Goal: Task Accomplishment & Management: Manage account settings

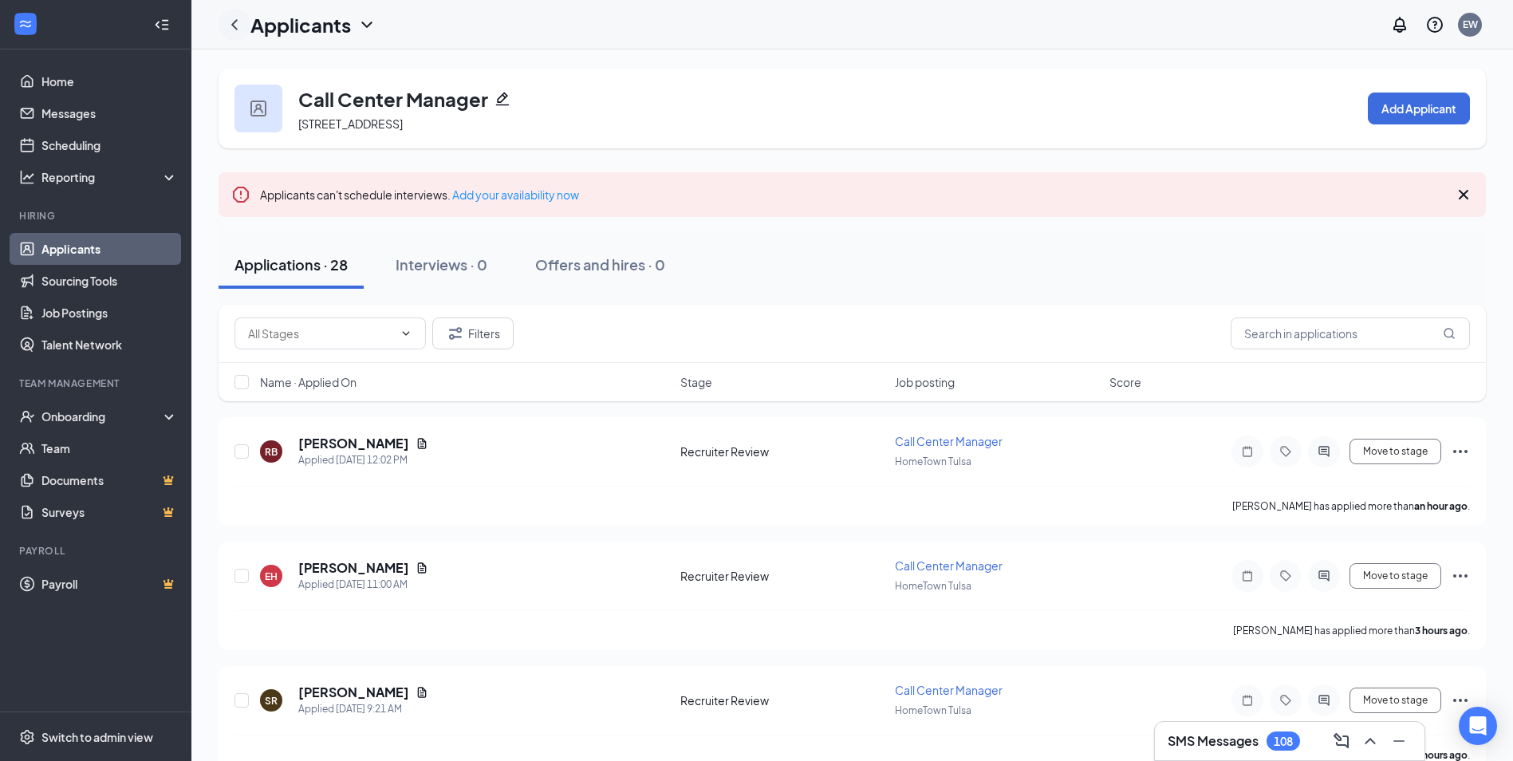
click at [238, 20] on icon "ChevronLeft" at bounding box center [234, 24] width 19 height 19
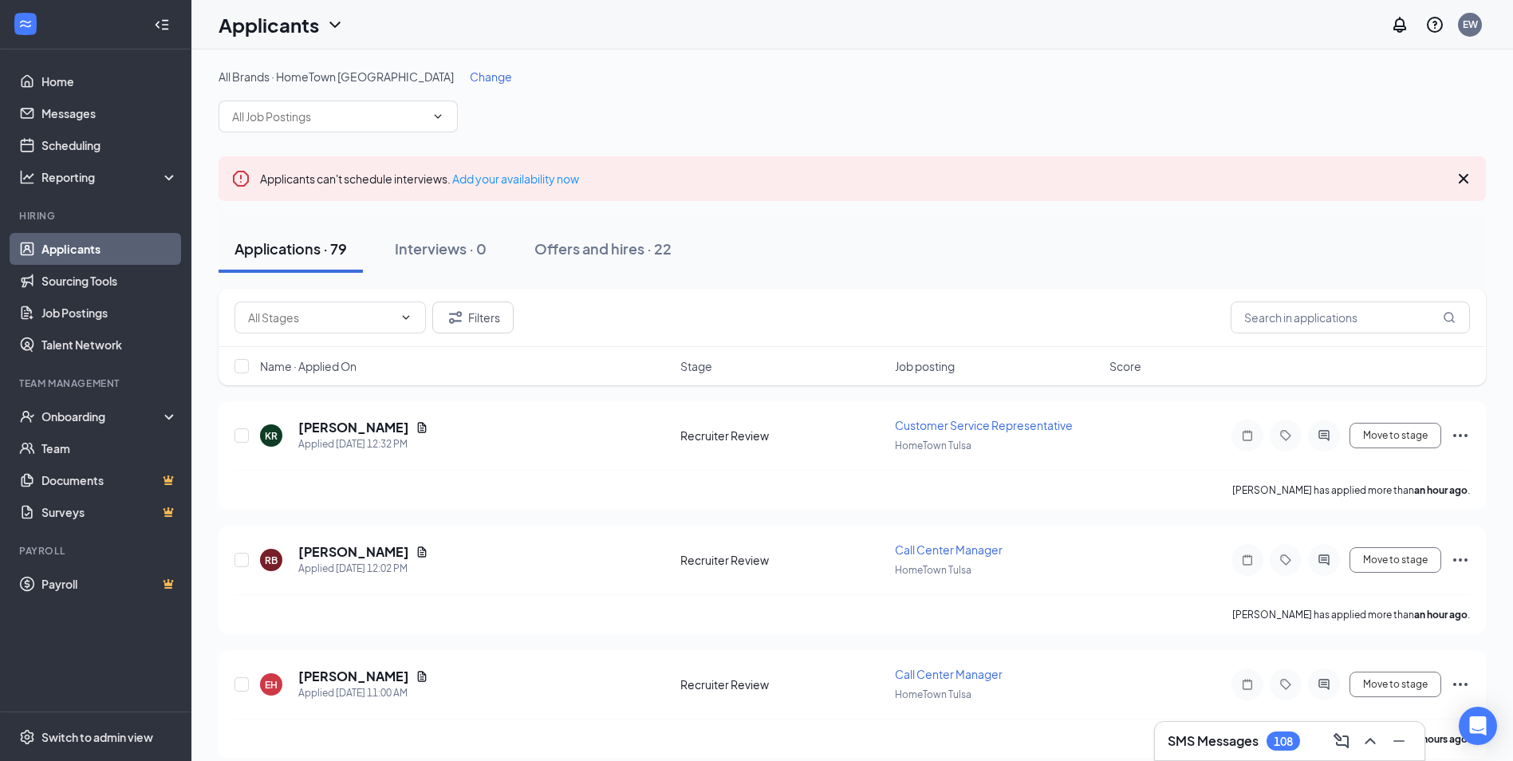
click at [470, 74] on span "Change" at bounding box center [491, 76] width 42 height 14
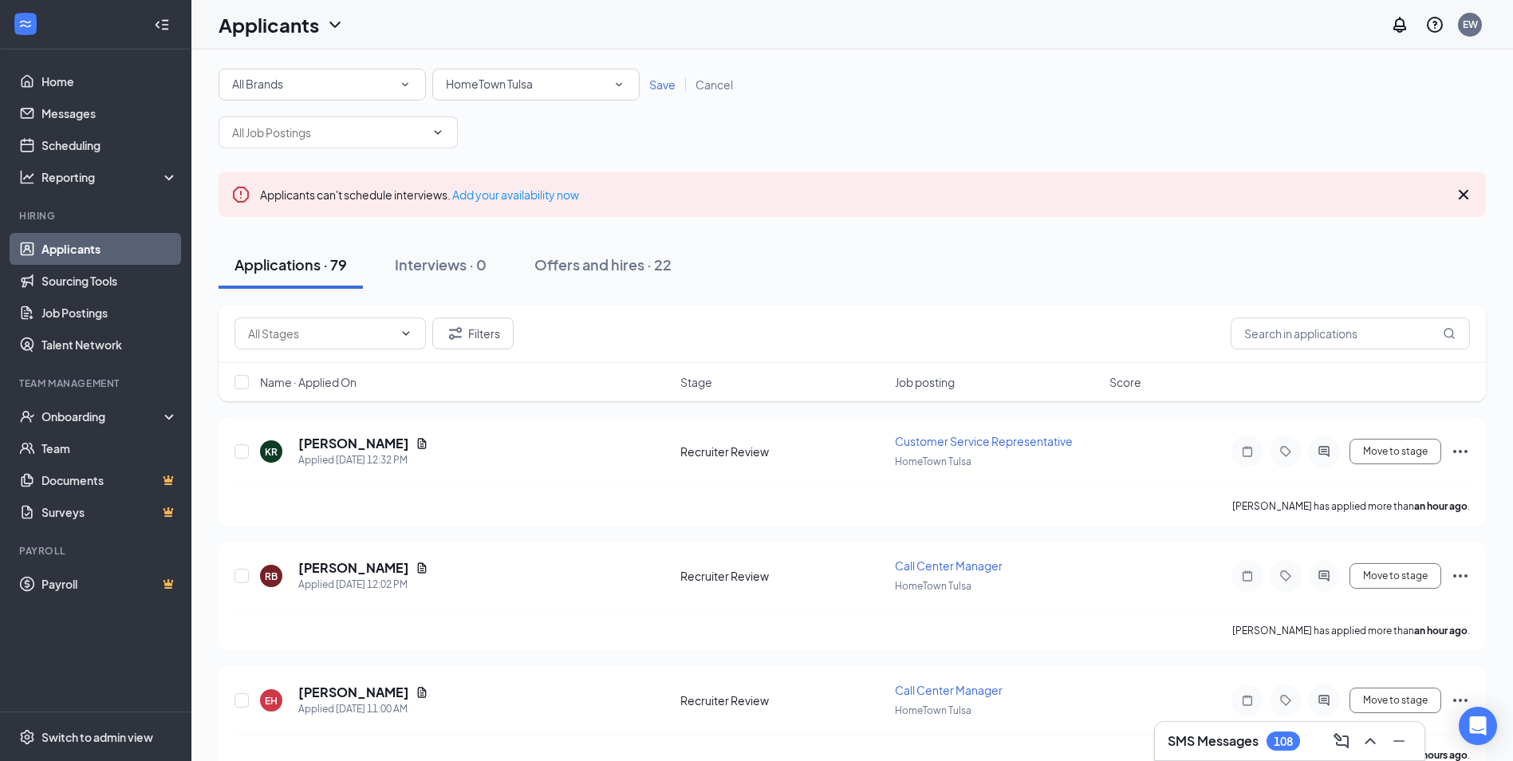
click at [475, 89] on span "HomeTown Tulsa" at bounding box center [489, 84] width 87 height 14
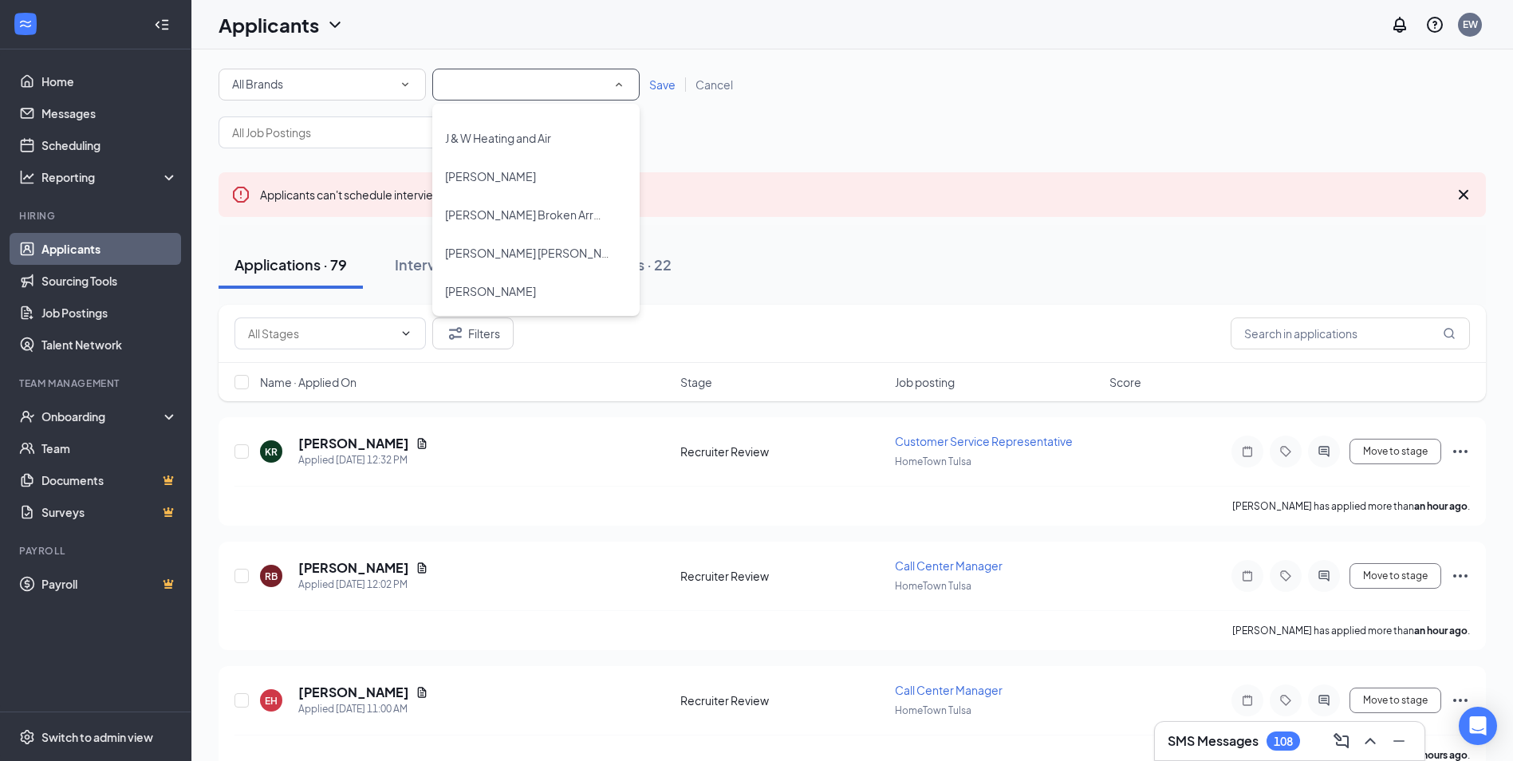
scroll to position [1077, 0]
click at [512, 200] on span "[PERSON_NAME] Broken Arrow" at bounding box center [527, 201] width 164 height 14
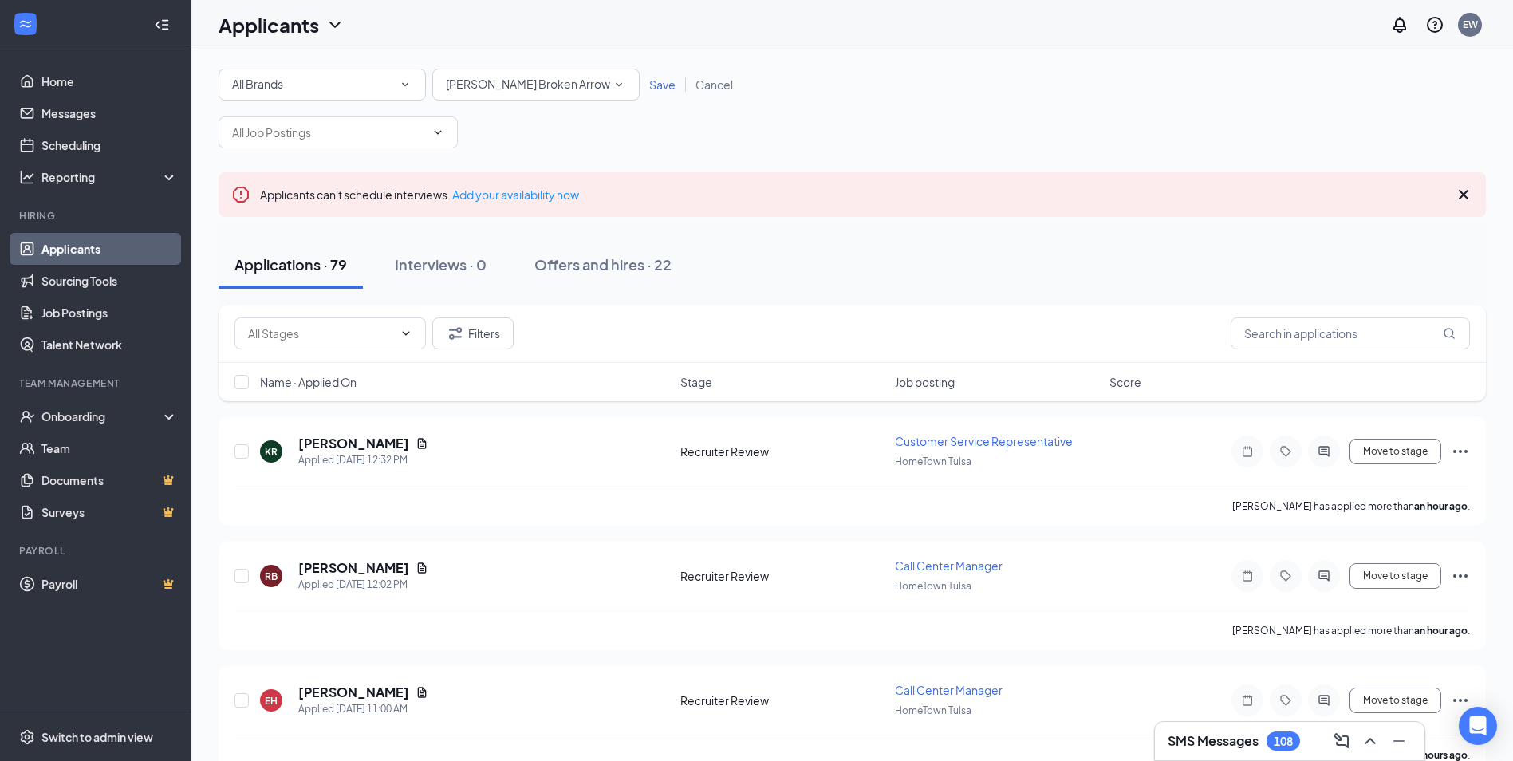
click at [664, 81] on span "Save" at bounding box center [662, 84] width 26 height 14
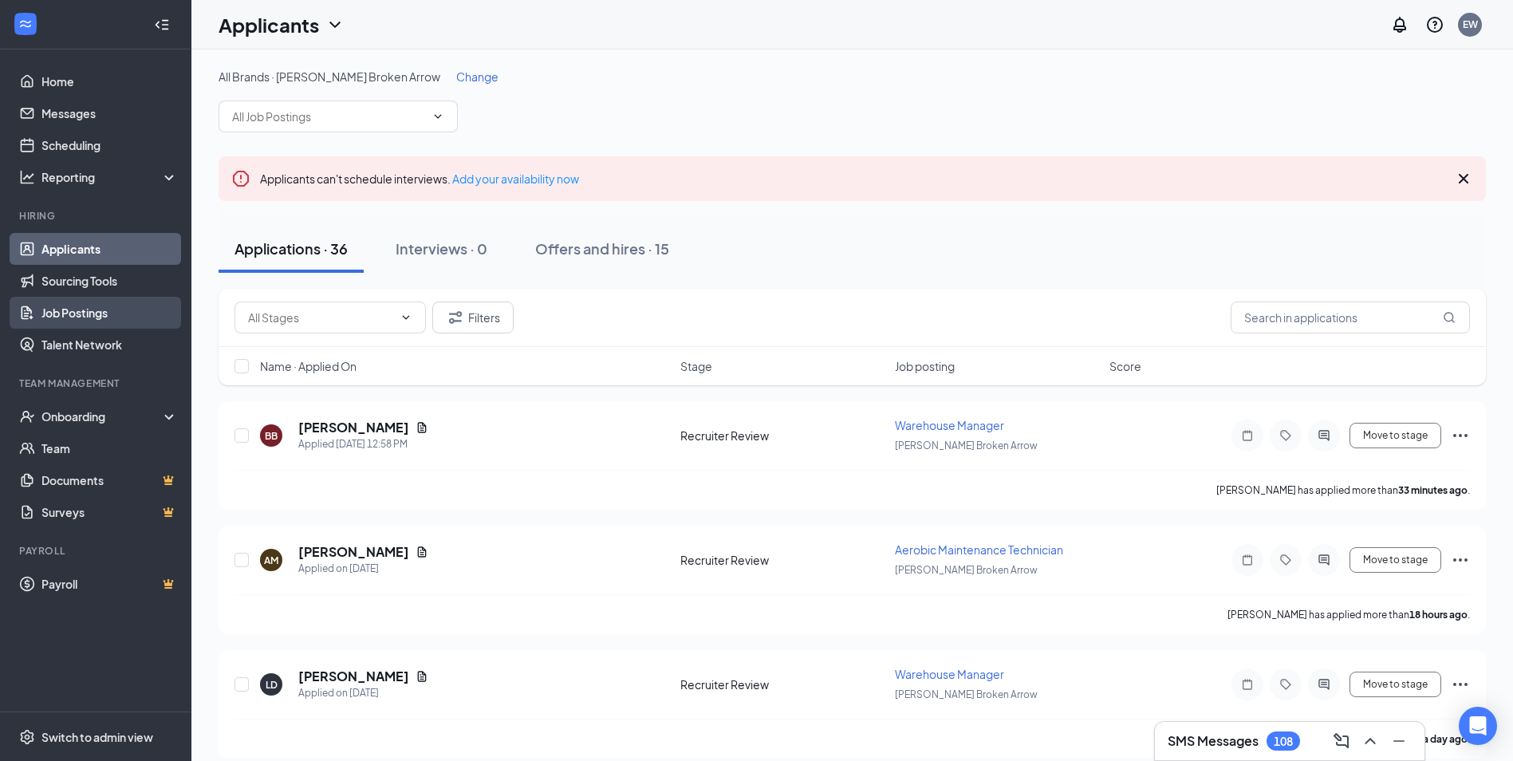
click at [112, 305] on link "Job Postings" at bounding box center [109, 313] width 136 height 32
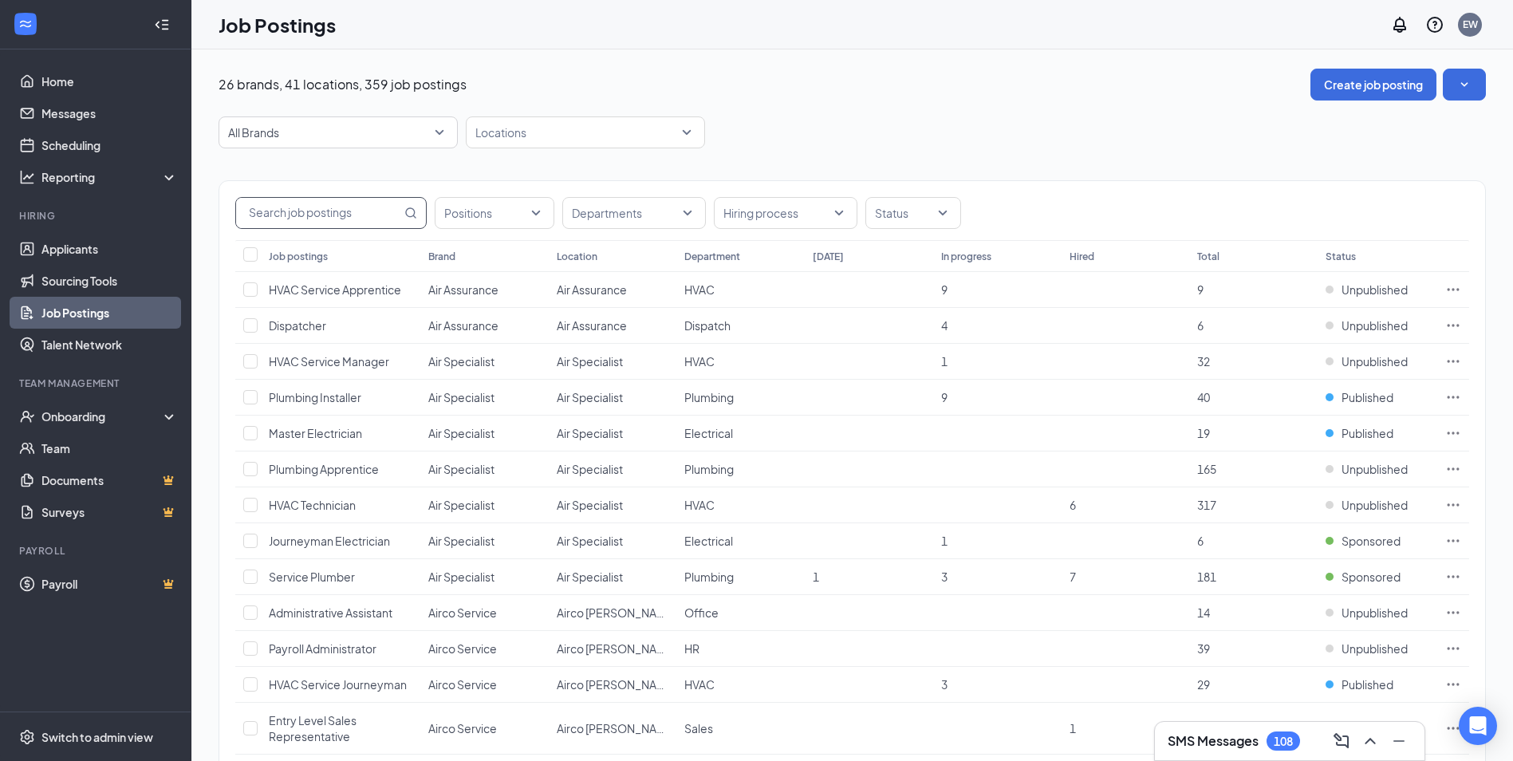
click at [355, 209] on input "text" at bounding box center [318, 213] width 165 height 30
click at [530, 138] on div at bounding box center [577, 133] width 215 height 26
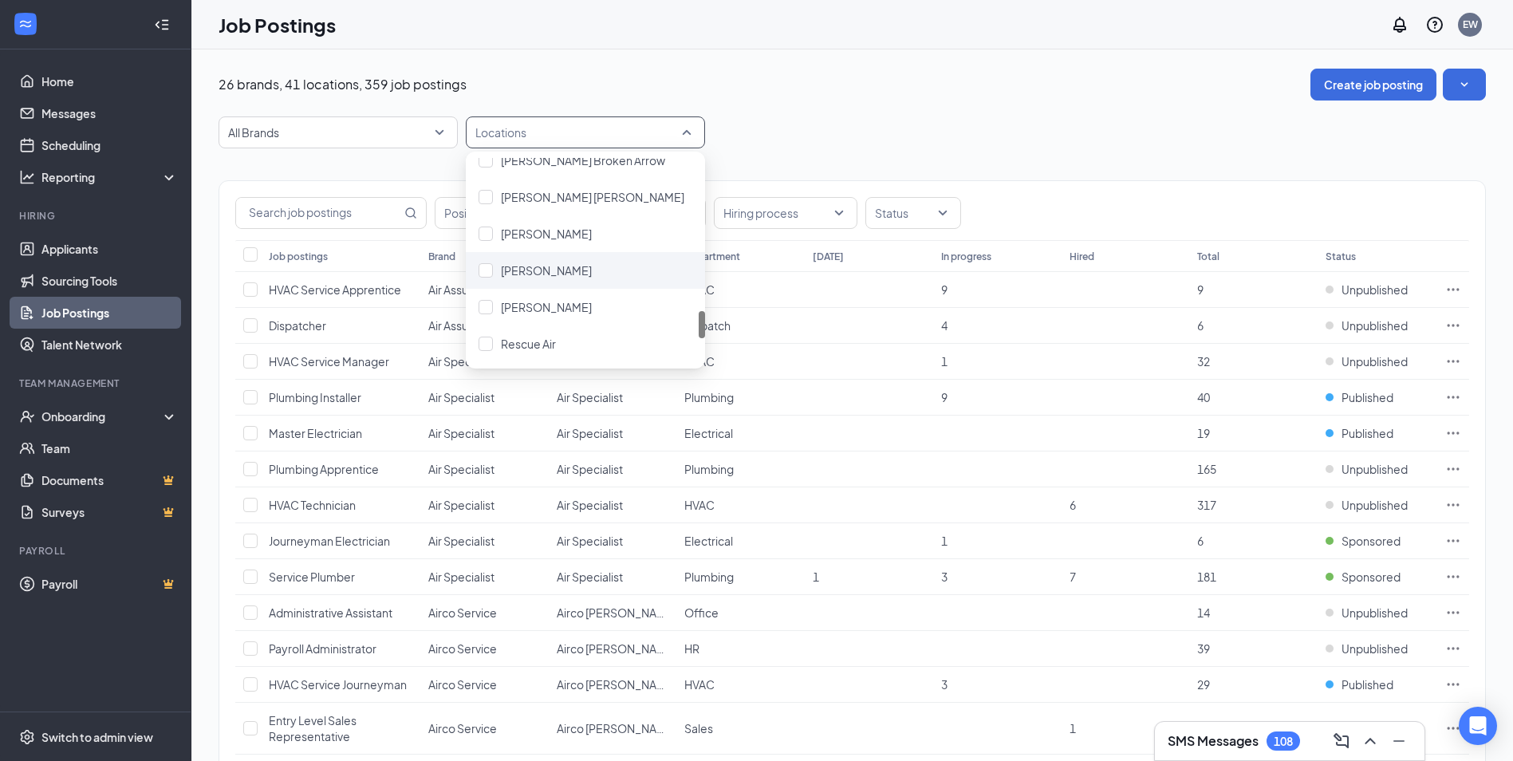
scroll to position [1037, 0]
click at [561, 257] on div "[PERSON_NAME] Broken Arrow" at bounding box center [585, 240] width 239 height 37
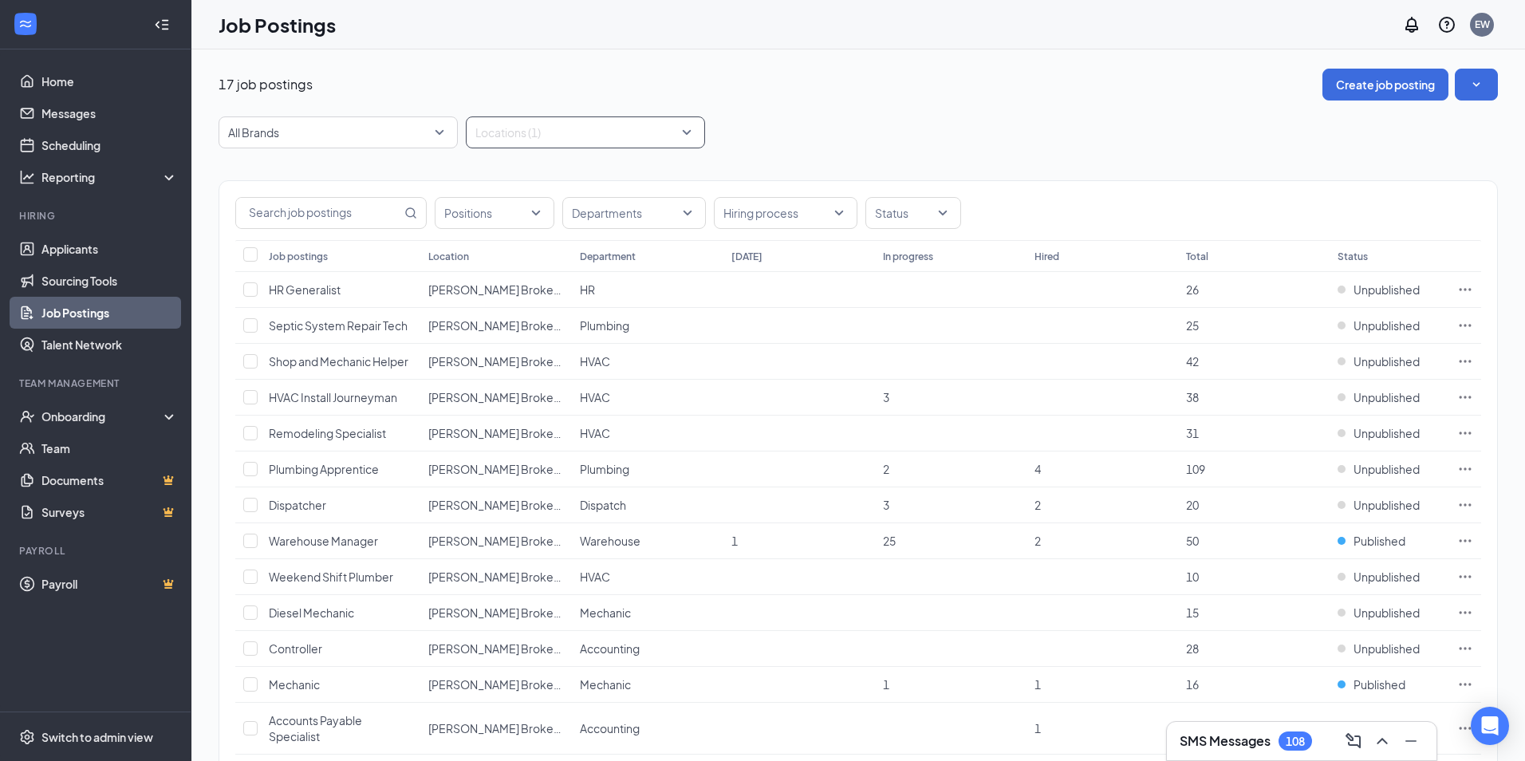
click at [905, 143] on div "All Brands Locations (1)" at bounding box center [858, 132] width 1279 height 32
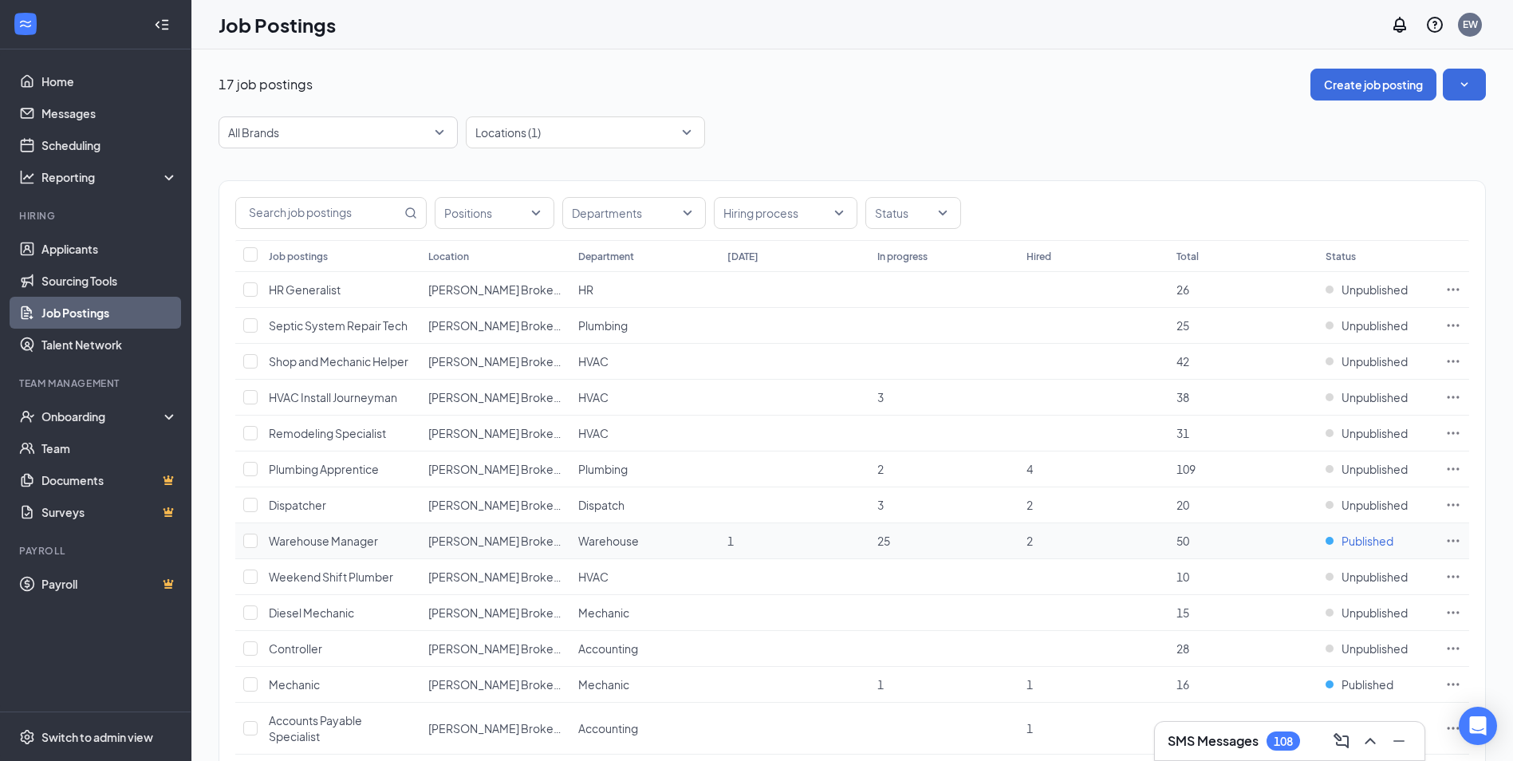
click at [1361, 544] on span "Published" at bounding box center [1368, 541] width 52 height 16
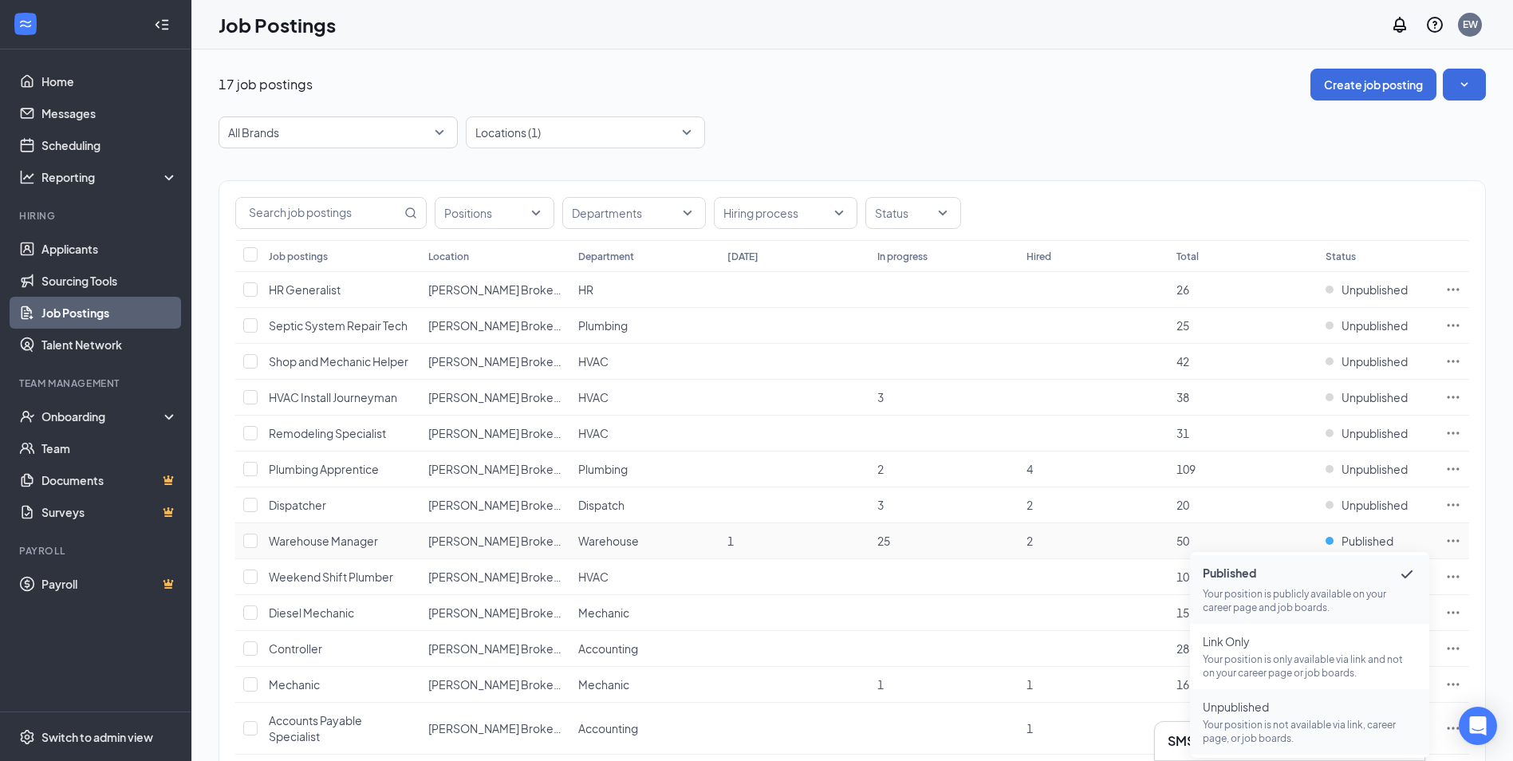
click at [1263, 731] on p "Your position is not available via link, career page, or job boards." at bounding box center [1310, 731] width 214 height 27
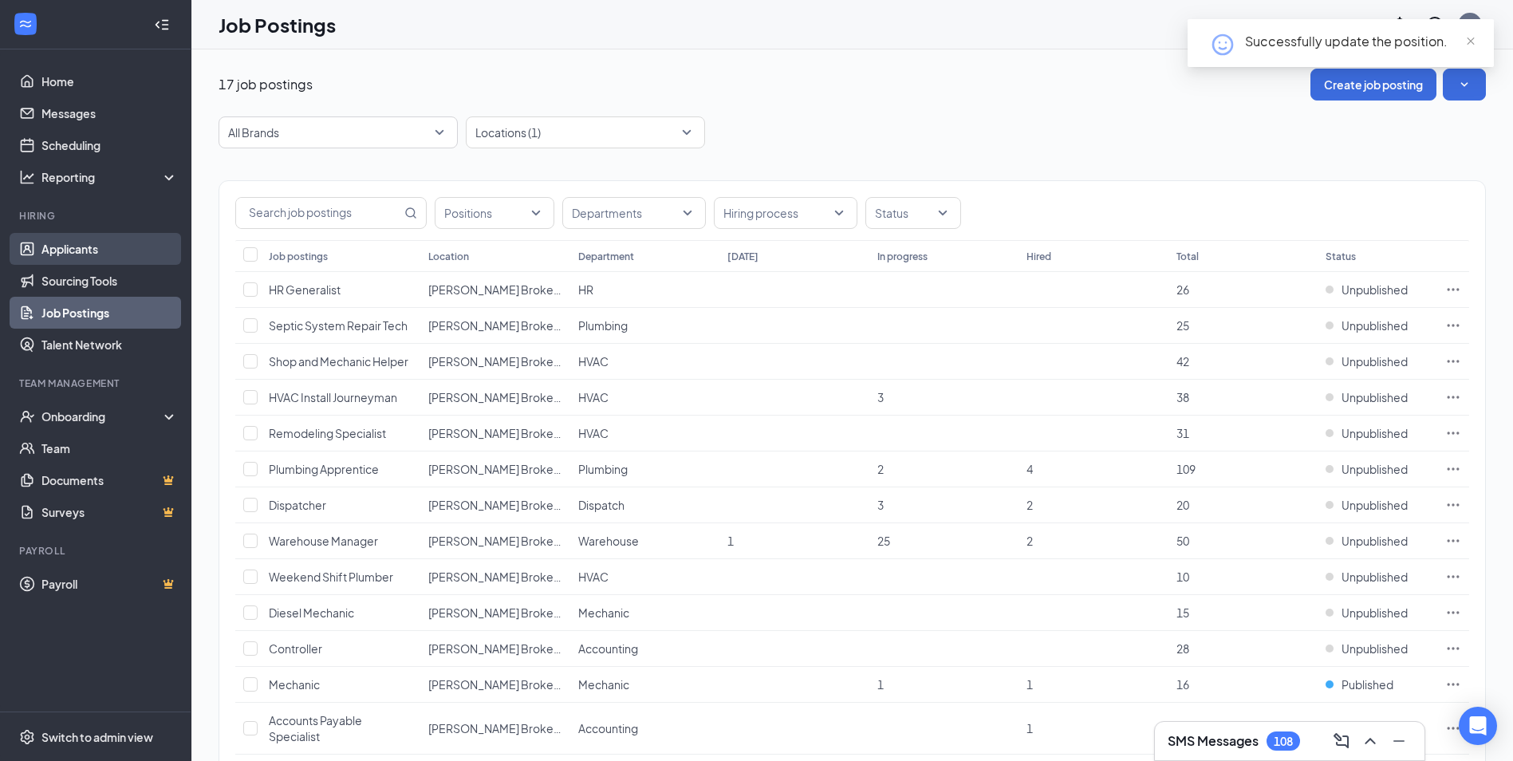
click at [93, 242] on link "Applicants" at bounding box center [109, 249] width 136 height 32
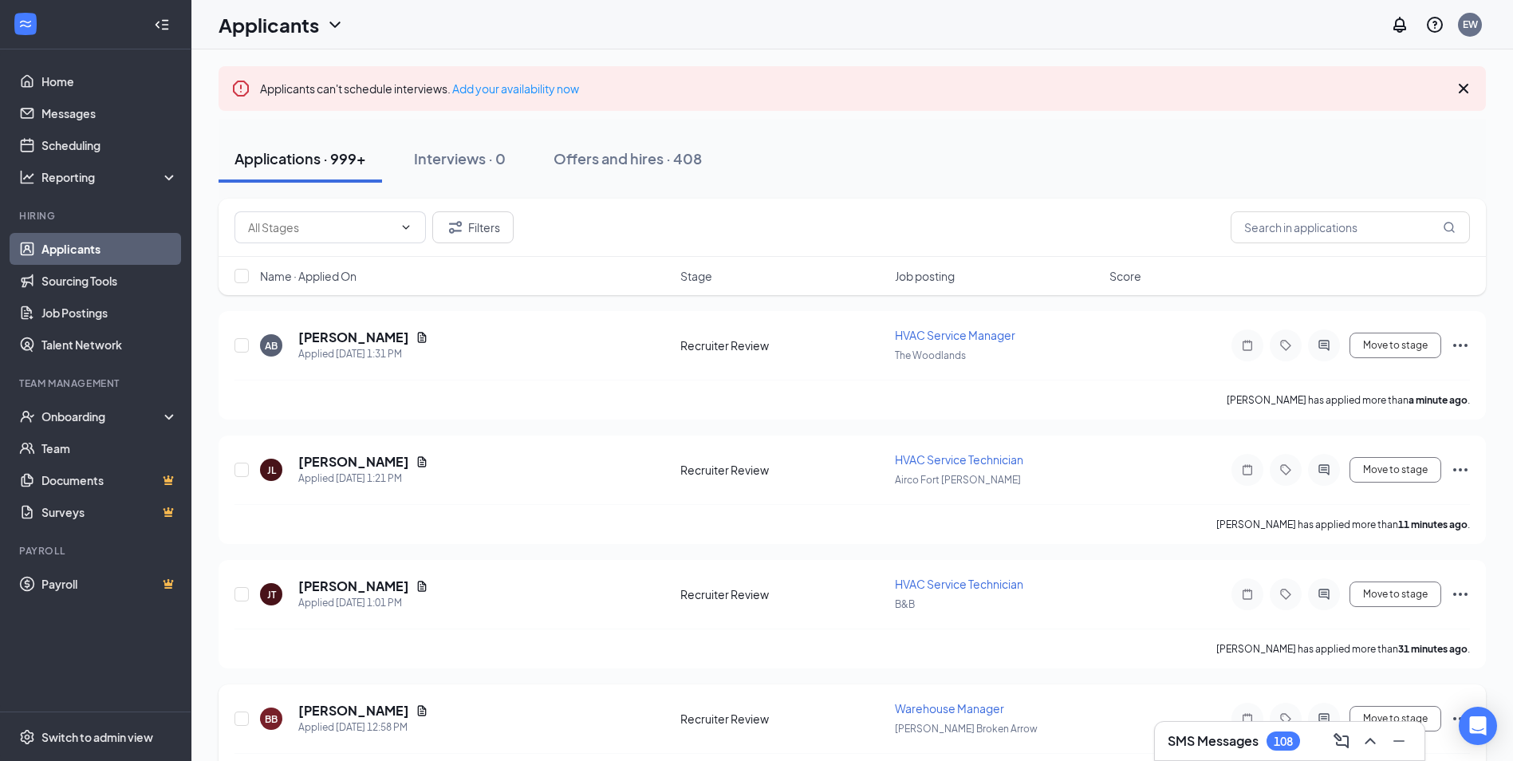
scroll to position [399, 0]
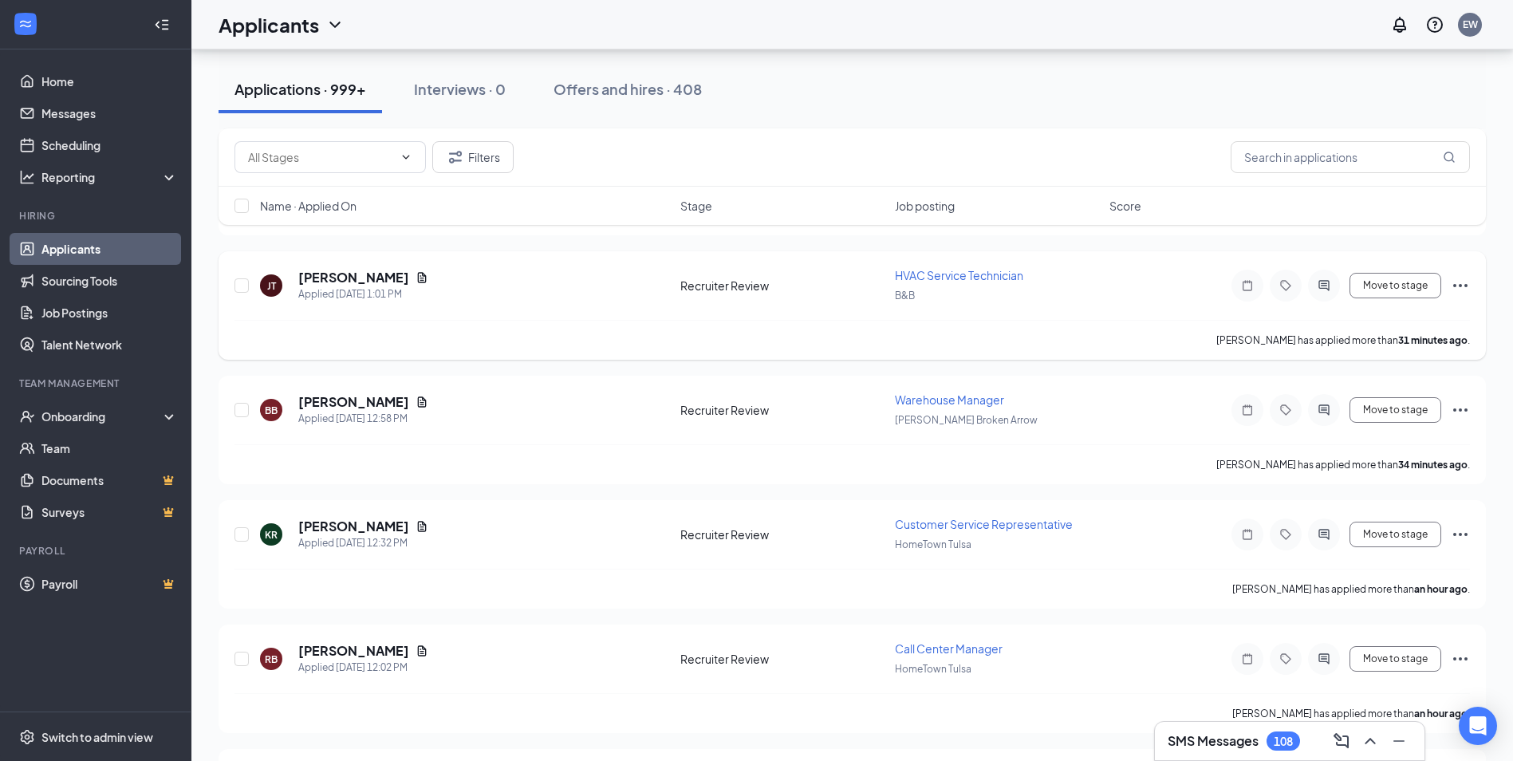
click at [1461, 286] on icon "Ellipses" at bounding box center [1460, 285] width 14 height 3
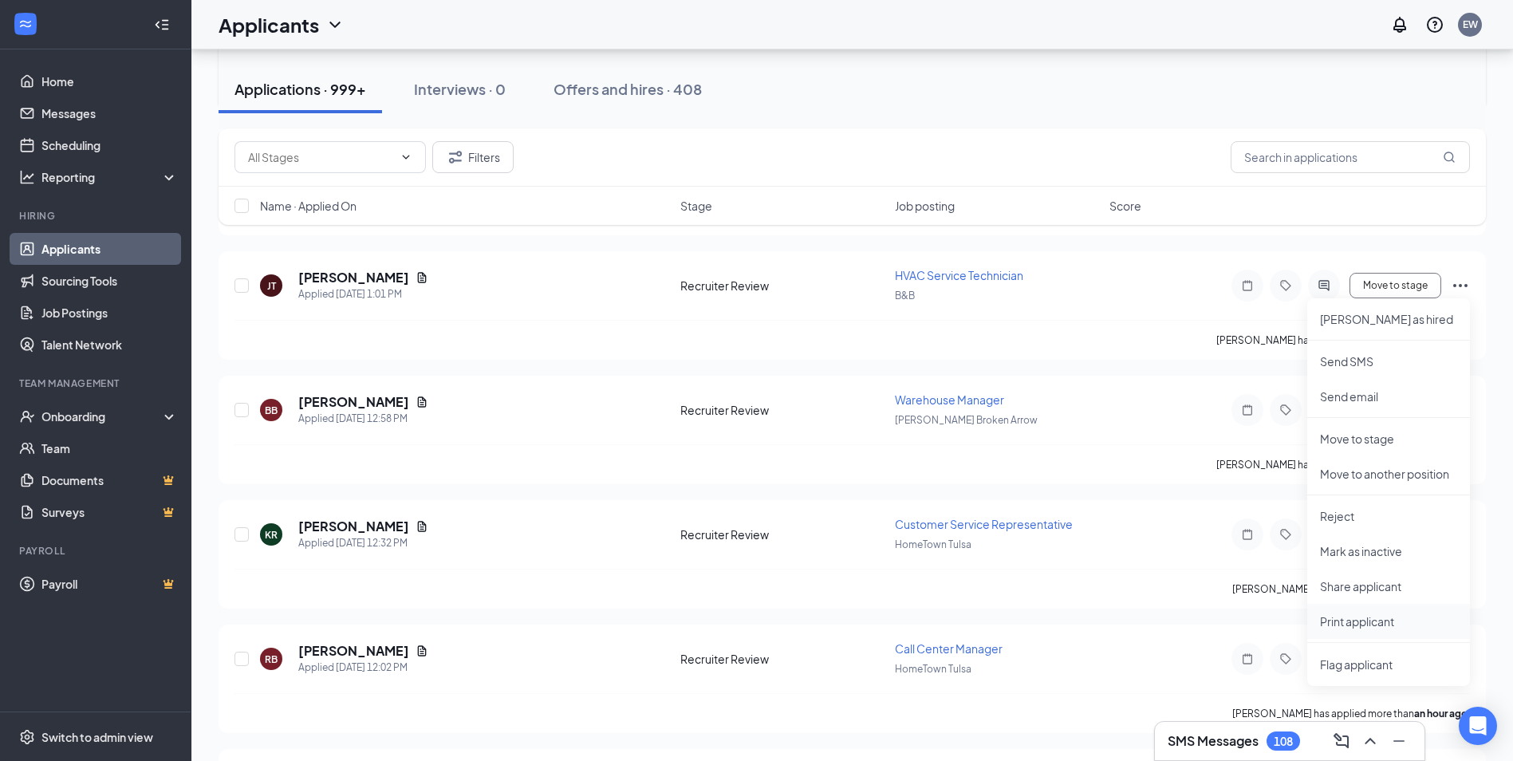
click at [1342, 616] on p "Print applicant" at bounding box center [1388, 621] width 137 height 16
